Goal: Information Seeking & Learning: Learn about a topic

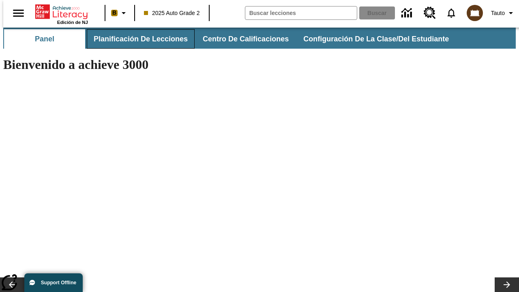
click at [136, 39] on button "Planificación de lecciones" at bounding box center [141, 38] width 108 height 19
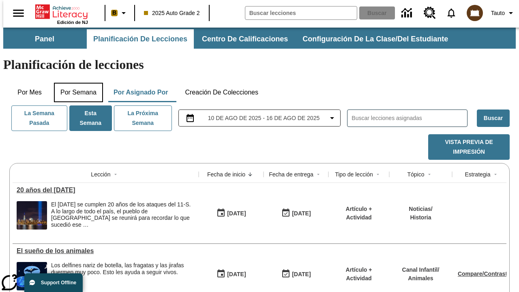
click at [76, 83] on button "Por semana" at bounding box center [78, 92] width 49 height 19
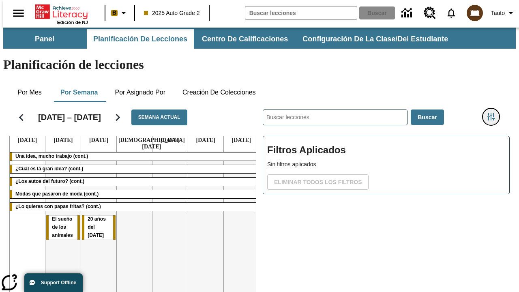
click at [494, 113] on icon "Menú lateral de filtros" at bounding box center [491, 116] width 7 height 7
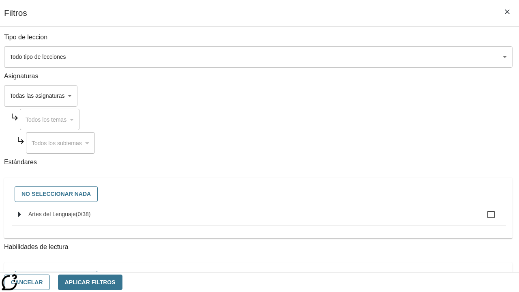
click at [358, 96] on body "Saltar al contenido principal Edición de NJ B 2025 Auto Grade 2 Buscar 0 Tauto …" at bounding box center [259, 201] width 513 height 347
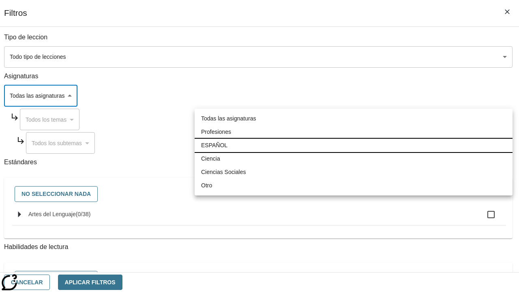
click at [354, 145] on li "ESPAÑOL" at bounding box center [354, 145] width 318 height 13
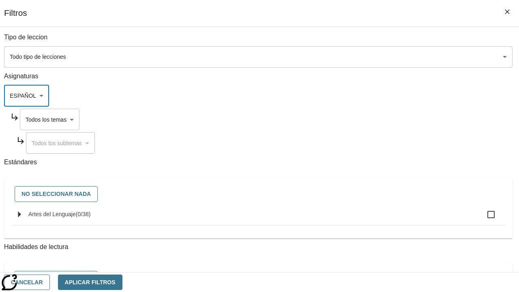
type input "1"
click at [123, 282] on button "Aplicar Filtros" at bounding box center [90, 283] width 65 height 16
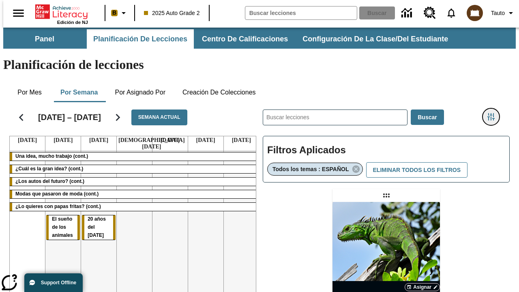
click at [494, 113] on icon "Menú lateral de filtros" at bounding box center [491, 116] width 7 height 7
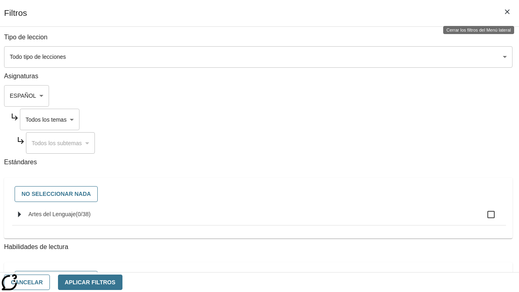
click at [366, 119] on body "Saltar al contenido principal Edición de NJ B 2025 Auto Grade 2 Buscar 0 Tauto …" at bounding box center [259, 239] width 513 height 423
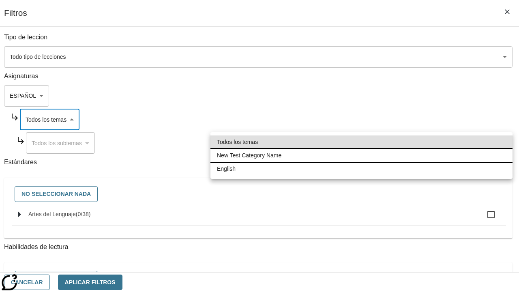
click at [362, 155] on li "New Test Category Name" at bounding box center [362, 155] width 302 height 13
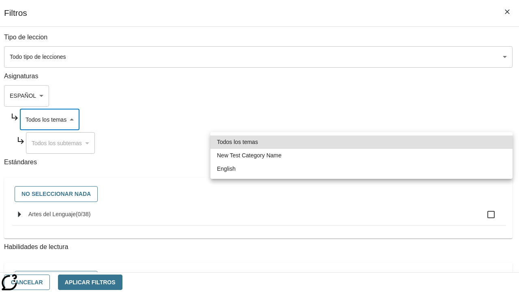
type input "265"
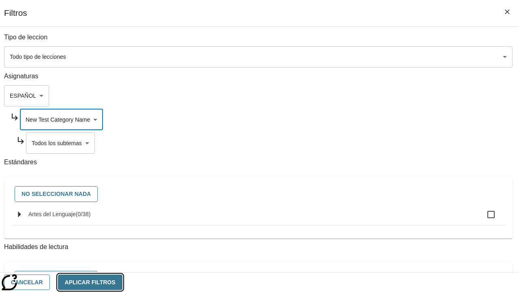
click at [123, 282] on button "Aplicar Filtros" at bounding box center [90, 283] width 65 height 16
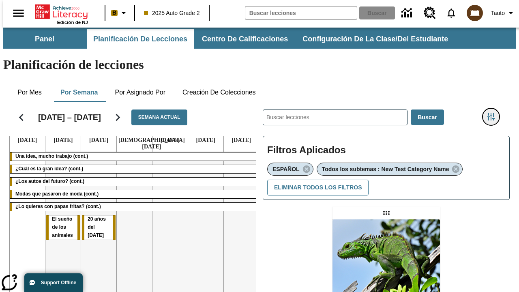
click at [494, 113] on icon "Menú lateral de filtros" at bounding box center [491, 116] width 7 height 7
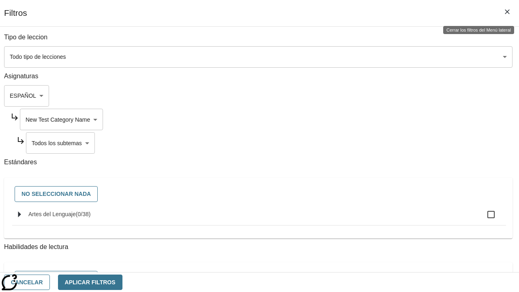
click at [369, 143] on body "Saltar al contenido principal Edición de NJ B 2025 Auto Grade 2 Buscar 0 Tauto …" at bounding box center [259, 248] width 513 height 441
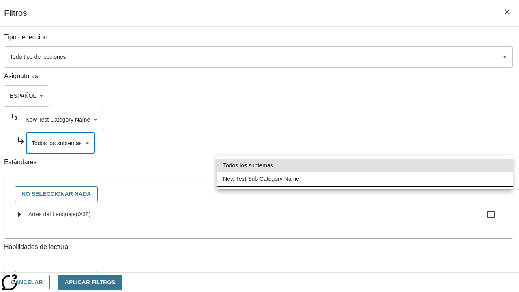
click at [365, 179] on li "New Test Sub Category Name" at bounding box center [365, 178] width 296 height 13
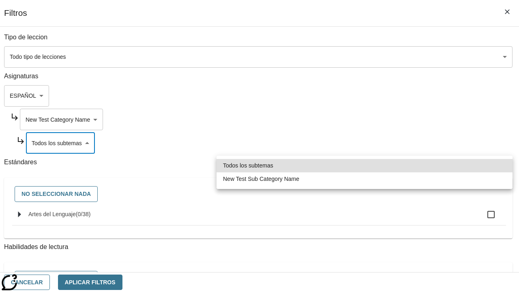
type input "2232"
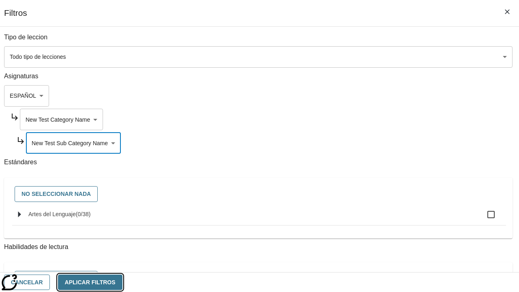
click at [123, 282] on button "Aplicar Filtros" at bounding box center [90, 283] width 65 height 16
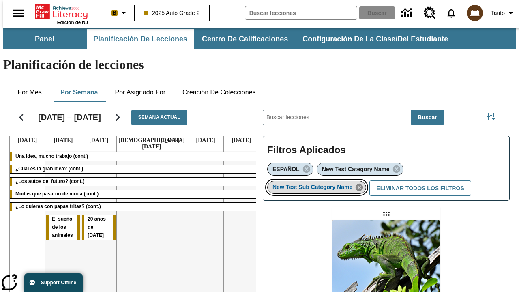
click at [362, 183] on icon "Eliminar New Test Sub Category Name el ítem seleccionado del filtro" at bounding box center [359, 187] width 9 height 9
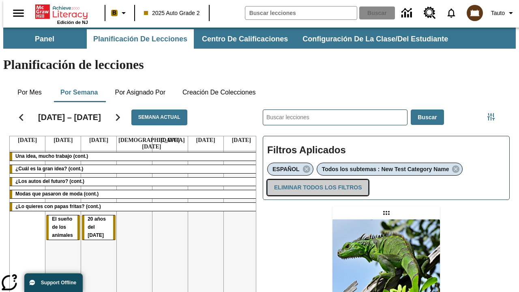
click at [317, 180] on button "Eliminar todos los filtros" at bounding box center [317, 188] width 101 height 16
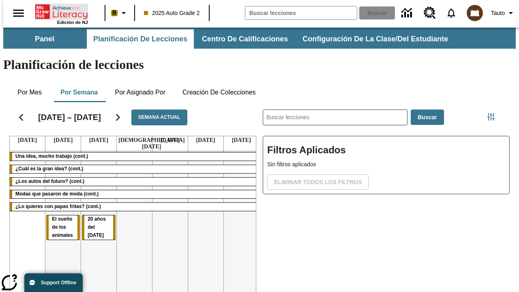
click at [58, 11] on icon "Portada" at bounding box center [62, 12] width 54 height 16
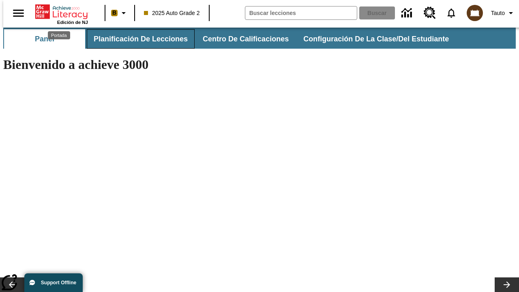
click at [136, 39] on button "Planificación de lecciones" at bounding box center [141, 38] width 108 height 19
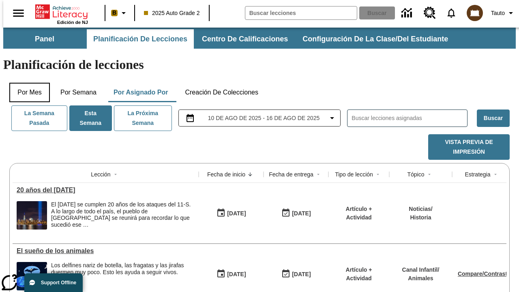
click at [26, 83] on button "Por mes" at bounding box center [29, 92] width 41 height 19
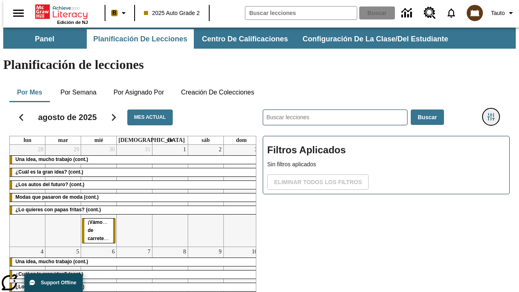
click at [494, 113] on icon "Menú lateral de filtros" at bounding box center [491, 116] width 7 height 7
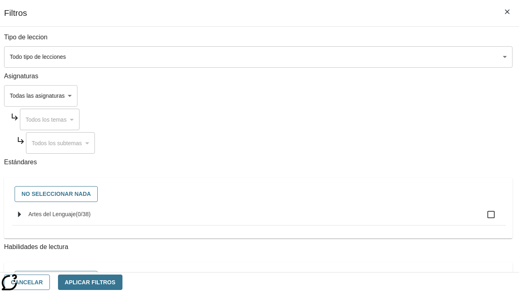
click at [358, 96] on body "Saltar al contenido principal Edición de NJ B 2025 Auto Grade 2 Buscar 0 Tauto …" at bounding box center [259, 201] width 513 height 347
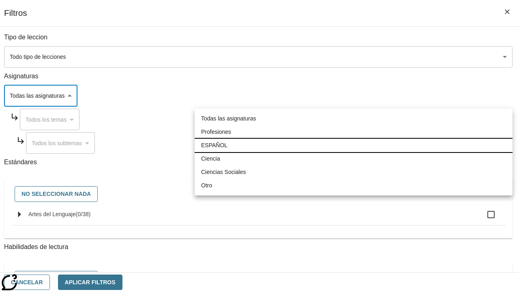
click at [354, 145] on li "ESPAÑOL" at bounding box center [354, 145] width 318 height 13
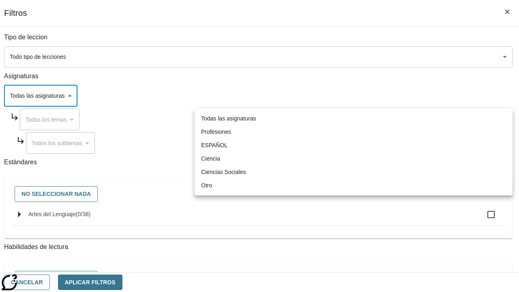
type input "1"
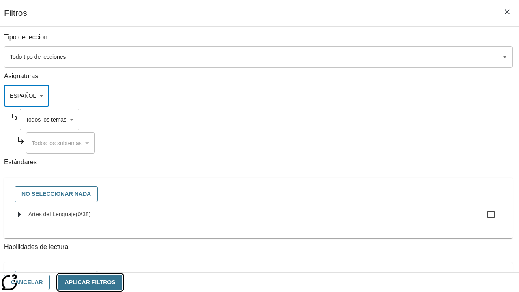
click at [123, 282] on button "Aplicar Filtros" at bounding box center [90, 283] width 65 height 16
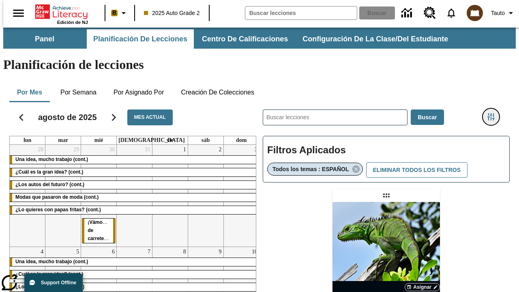
click at [494, 113] on icon "Menú lateral de filtros" at bounding box center [491, 116] width 7 height 7
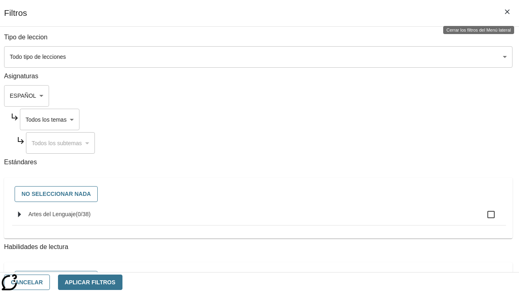
click at [366, 119] on body "Saltar al contenido principal Edición de NJ B 2025 Auto Grade 2 Buscar 0 Tauto …" at bounding box center [259, 239] width 513 height 423
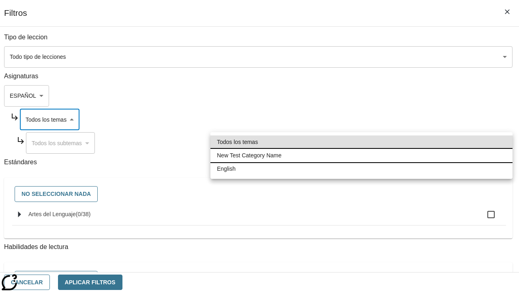
click at [362, 155] on li "New Test Category Name" at bounding box center [362, 155] width 302 height 13
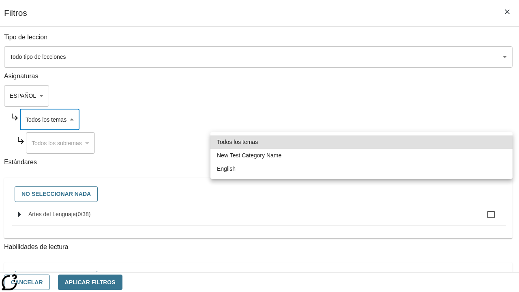
type input "265"
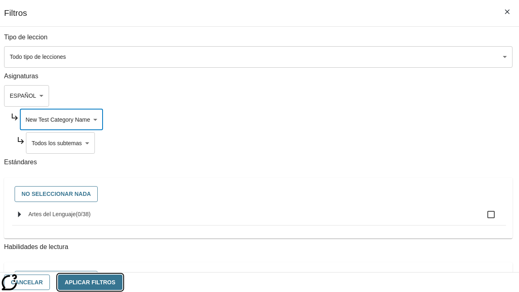
click at [123, 282] on button "Aplicar Filtros" at bounding box center [90, 283] width 65 height 16
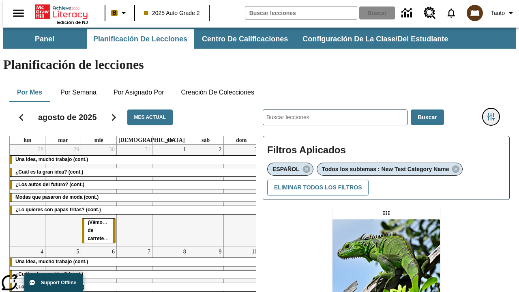
click at [494, 113] on icon "Menú lateral de filtros" at bounding box center [491, 116] width 7 height 7
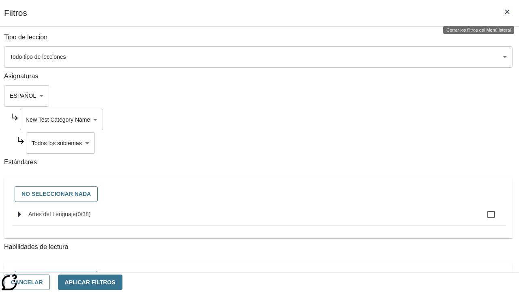
click at [369, 143] on body "Saltar al contenido principal Edición de NJ B 2025 Auto Grade 2 Buscar 0 Tauto …" at bounding box center [259, 248] width 513 height 441
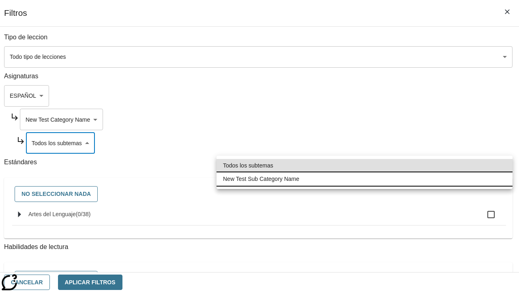
click at [365, 179] on li "New Test Sub Category Name" at bounding box center [365, 178] width 296 height 13
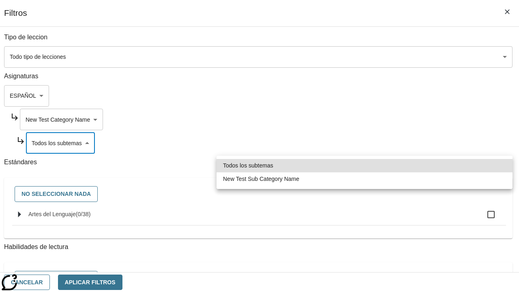
type input "2232"
